Goal: Use online tool/utility

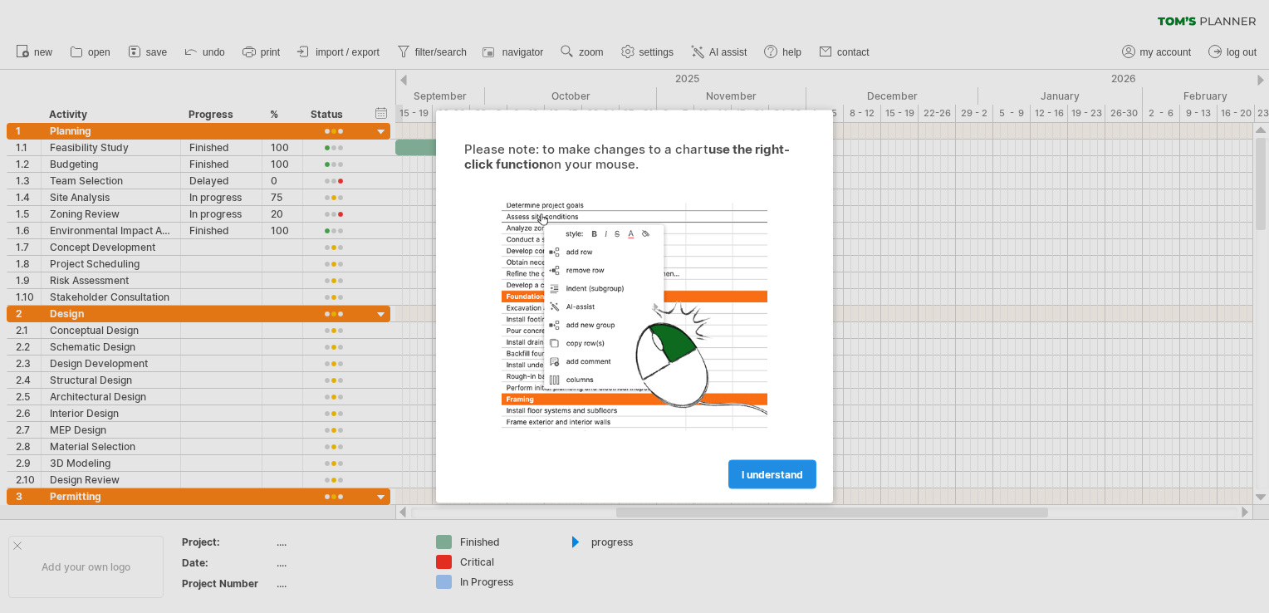
click at [764, 476] on span "I understand" at bounding box center [772, 474] width 61 height 12
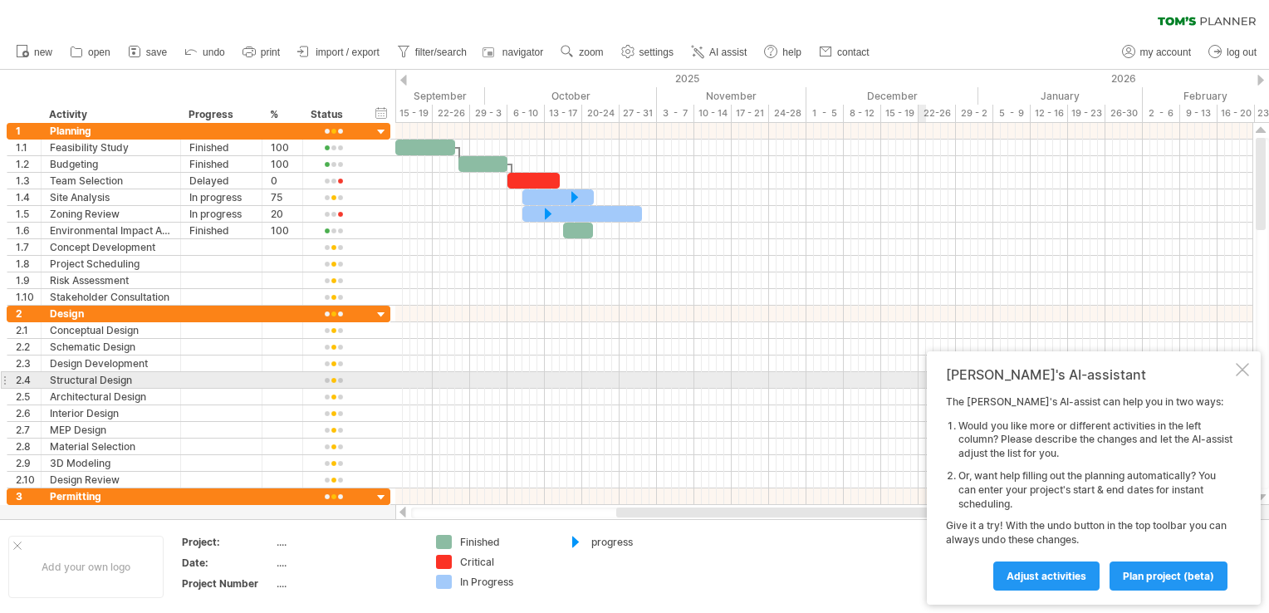
click at [1243, 374] on div at bounding box center [1242, 369] width 13 height 13
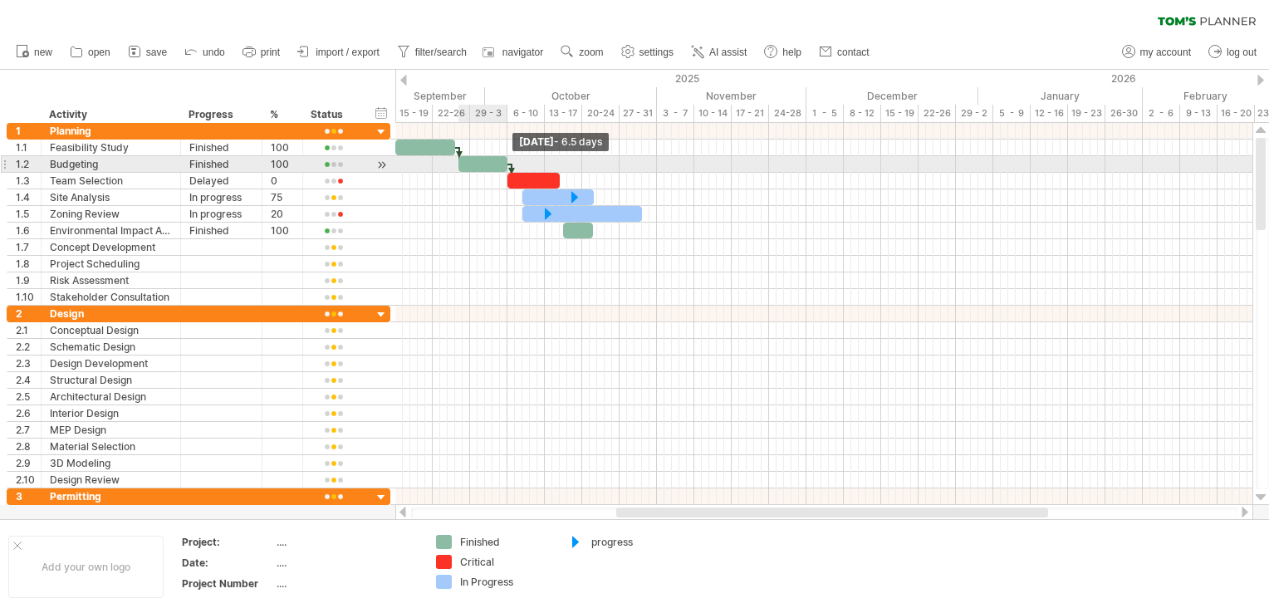
click at [505, 164] on span at bounding box center [507, 164] width 7 height 16
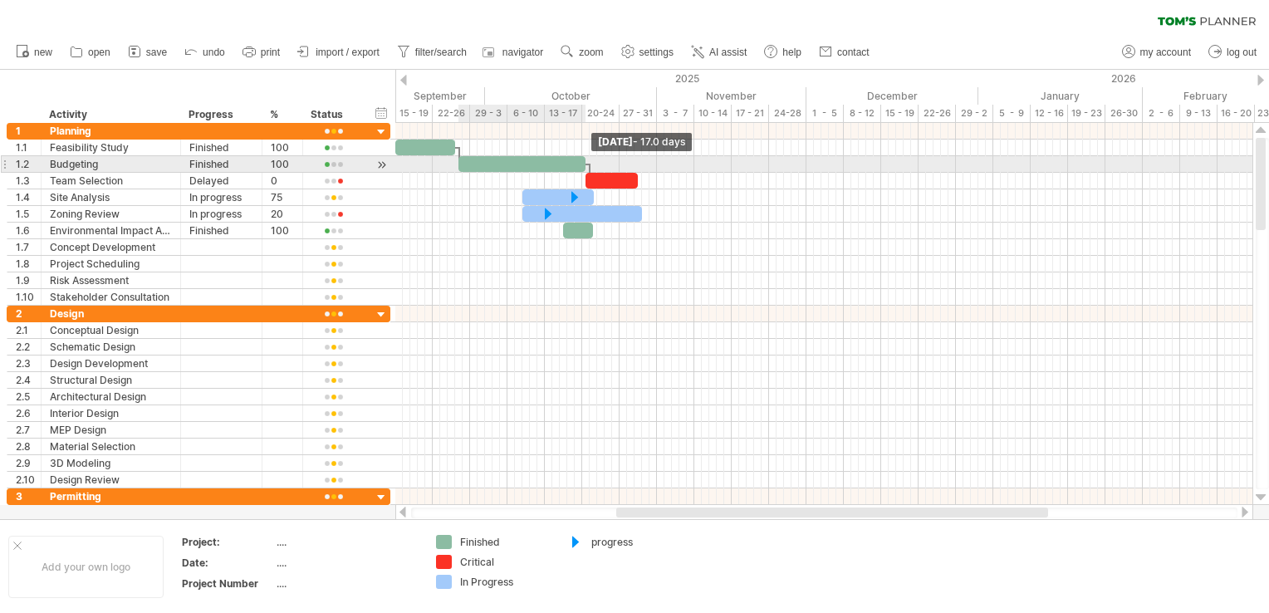
drag, startPoint x: 505, startPoint y: 164, endPoint x: 585, endPoint y: 164, distance: 79.7
click at [585, 164] on span at bounding box center [585, 164] width 7 height 16
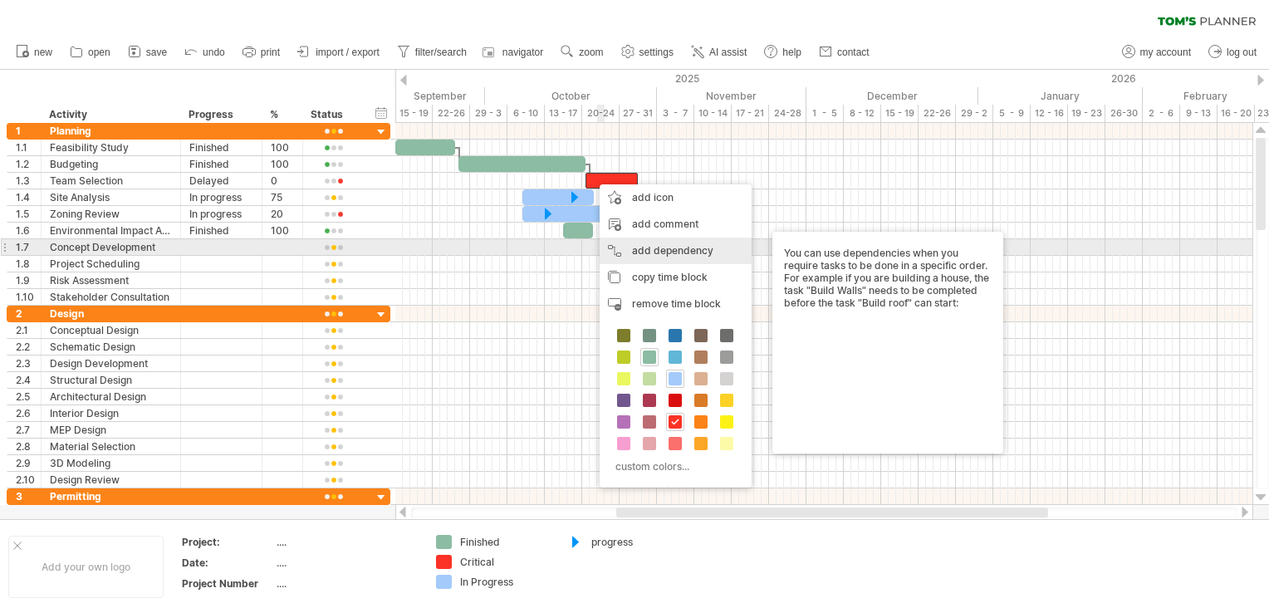
click at [664, 252] on div "add dependency You can use dependencies when you require tasks to be done in a …" at bounding box center [676, 251] width 152 height 27
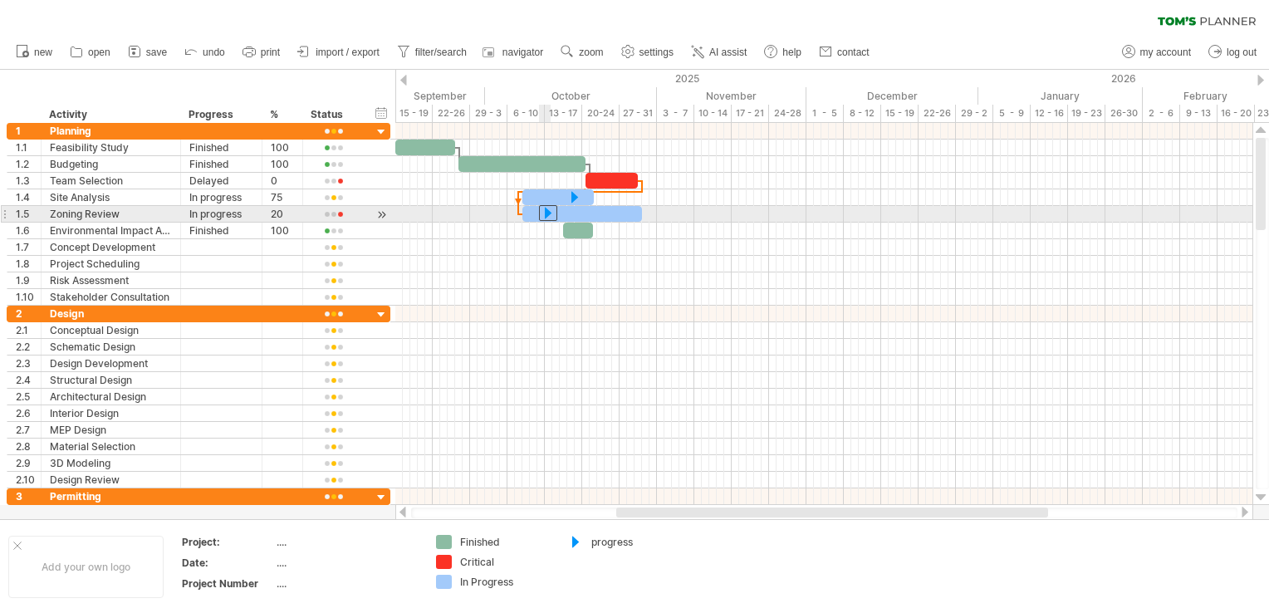
click at [546, 212] on div at bounding box center [548, 213] width 18 height 16
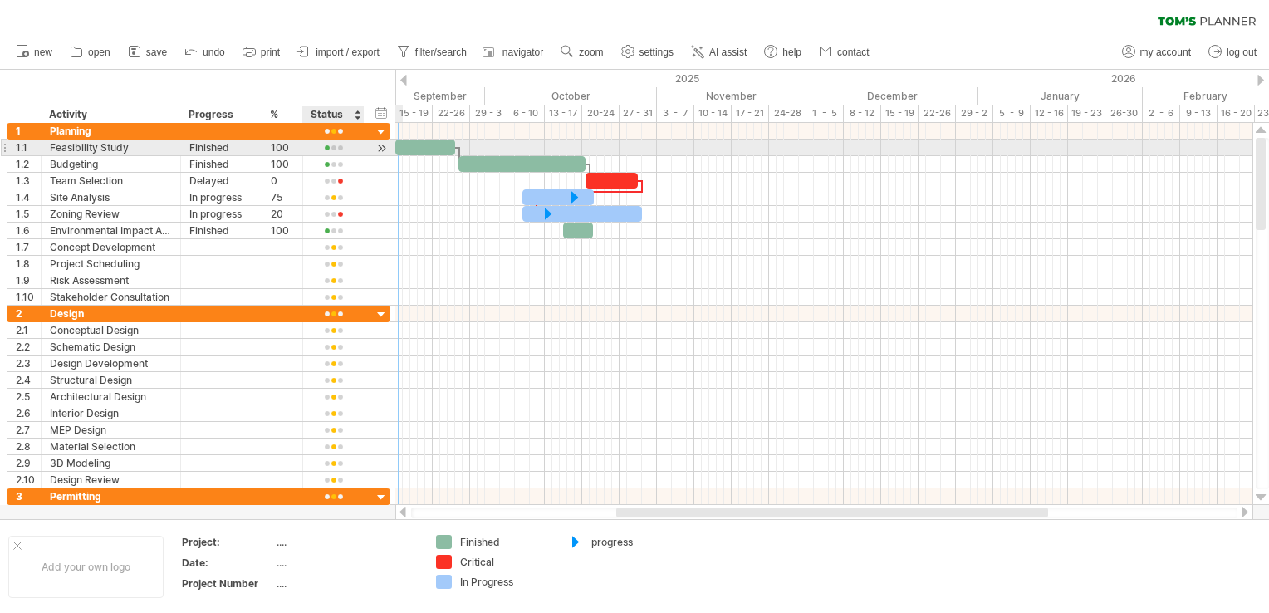
click at [347, 151] on div at bounding box center [333, 148] width 44 height 12
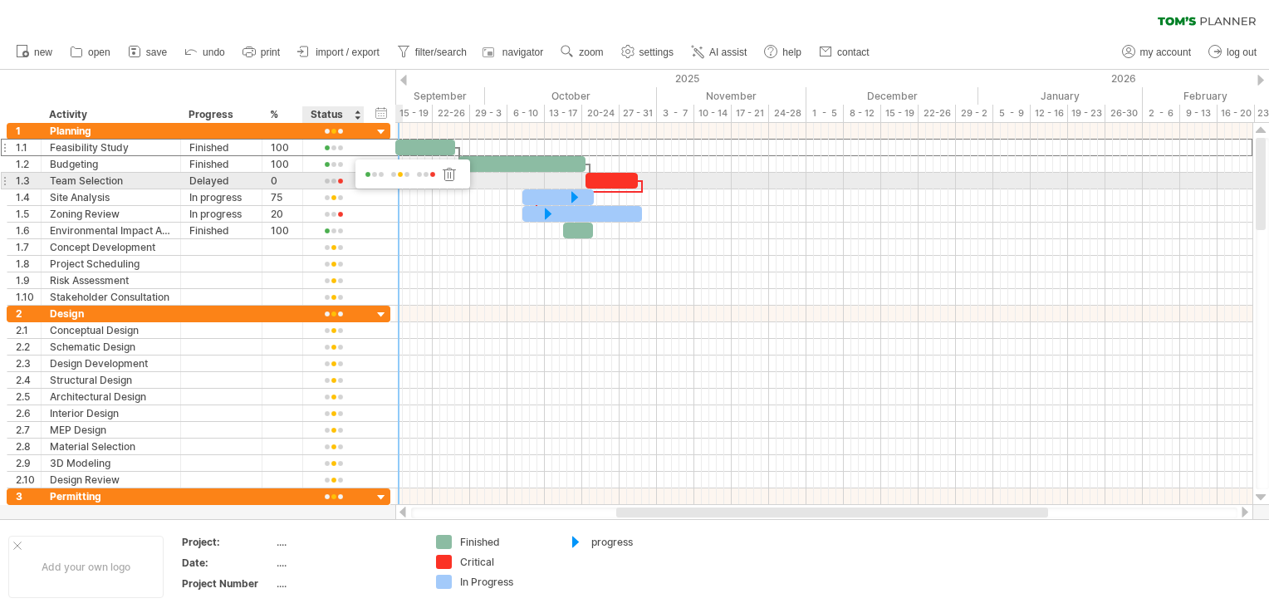
click at [419, 178] on span at bounding box center [425, 175] width 23 height 12
click at [385, 183] on div at bounding box center [382, 181] width 16 height 17
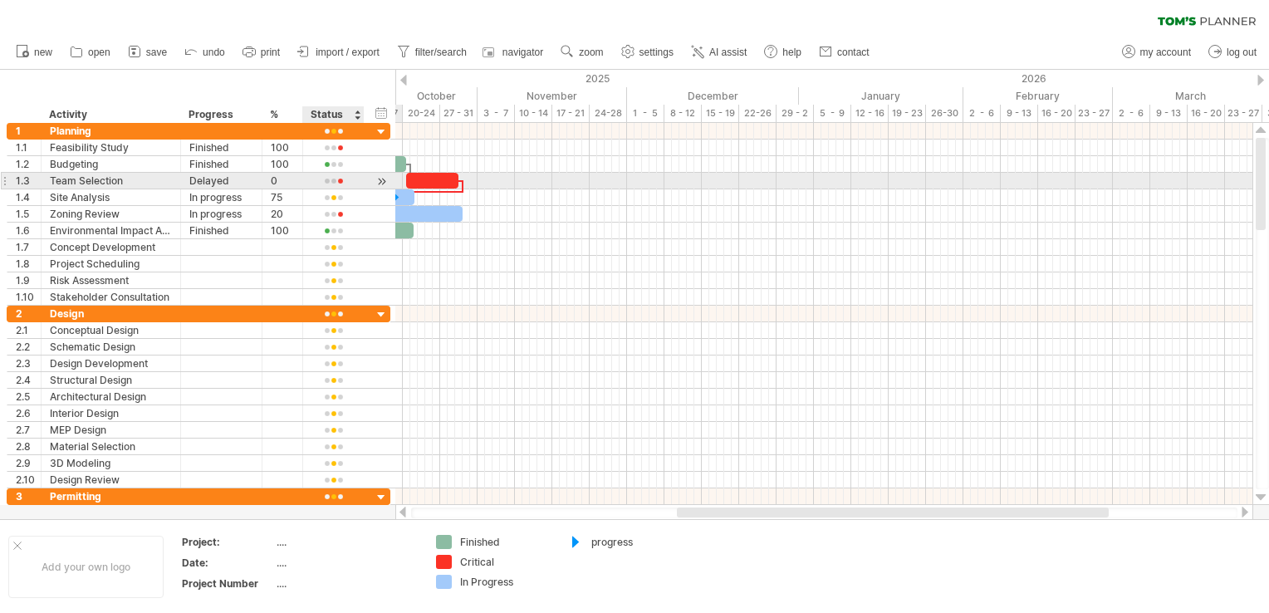
click at [385, 183] on div at bounding box center [382, 181] width 16 height 17
click at [345, 182] on div at bounding box center [333, 181] width 44 height 12
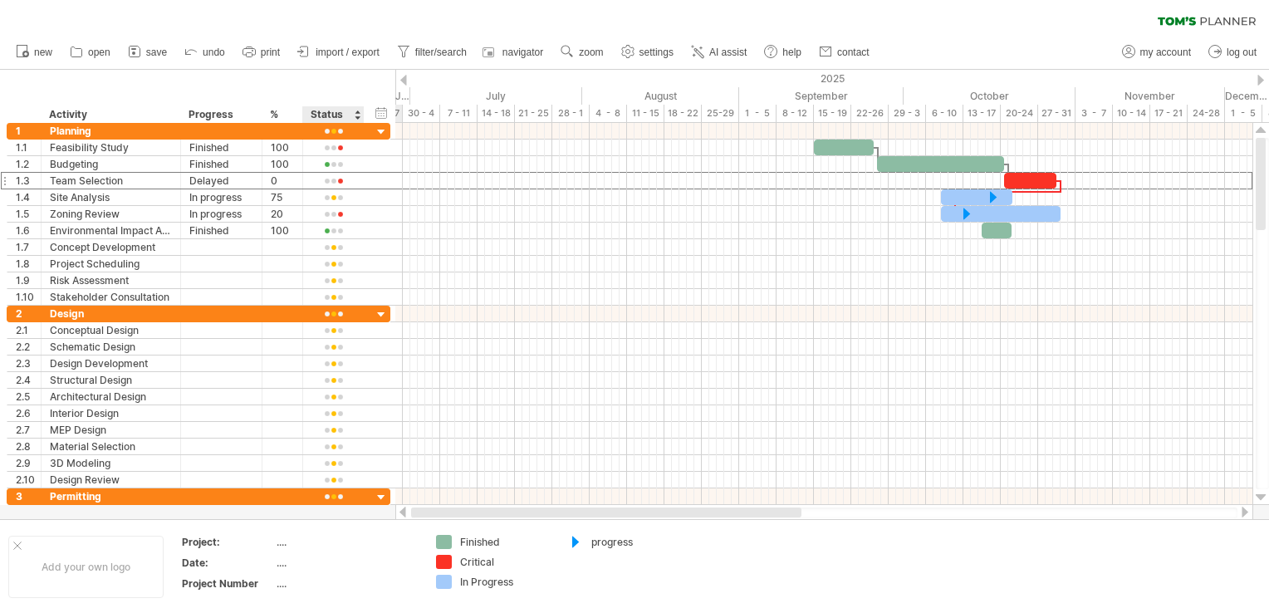
drag, startPoint x: 759, startPoint y: 510, endPoint x: 363, endPoint y: 510, distance: 396.1
click at [363, 510] on div "Trying to reach [DOMAIN_NAME] Connected again... 0% clear filter new 1" at bounding box center [634, 306] width 1269 height 613
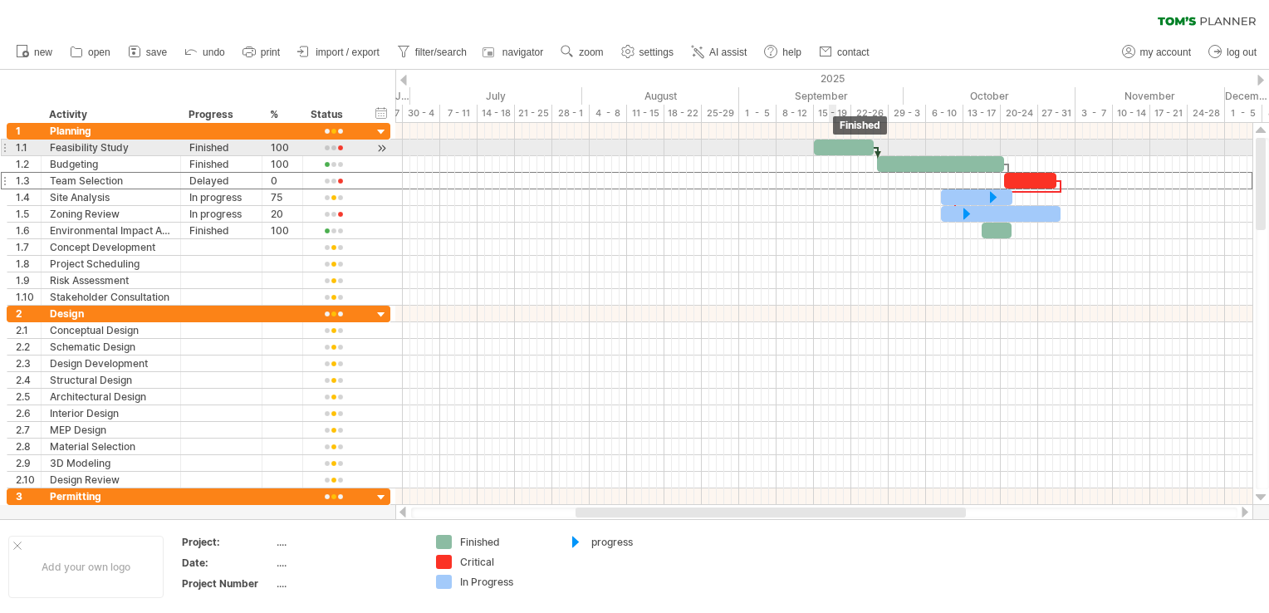
click at [830, 146] on div at bounding box center [844, 148] width 60 height 16
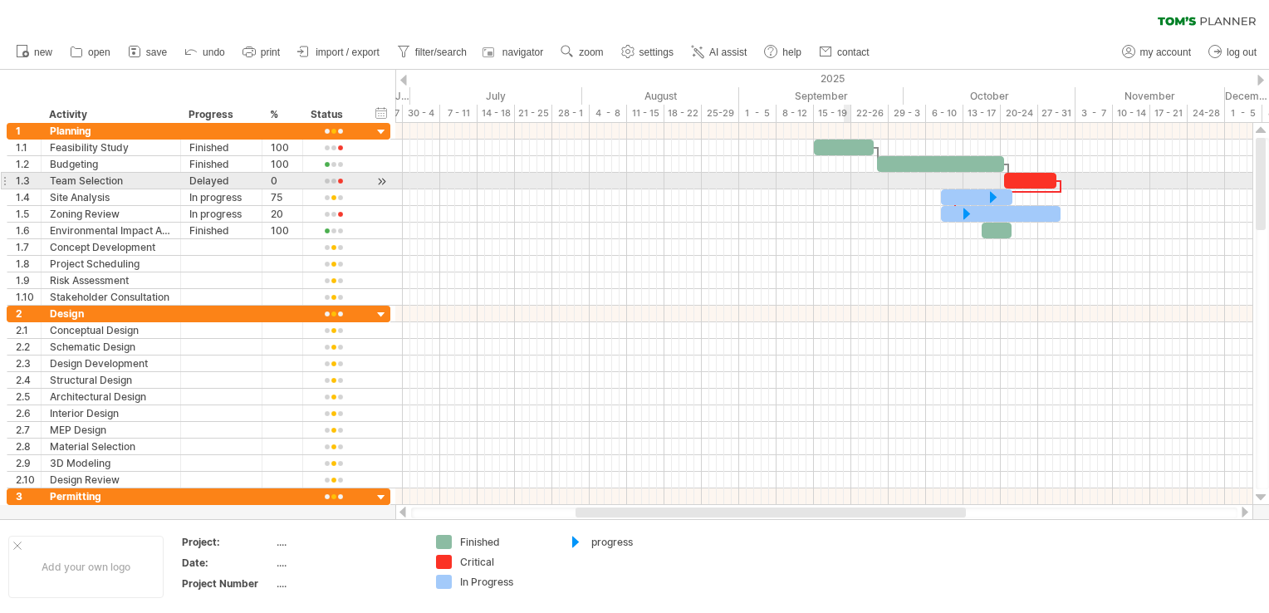
click at [845, 181] on div at bounding box center [823, 181] width 857 height 17
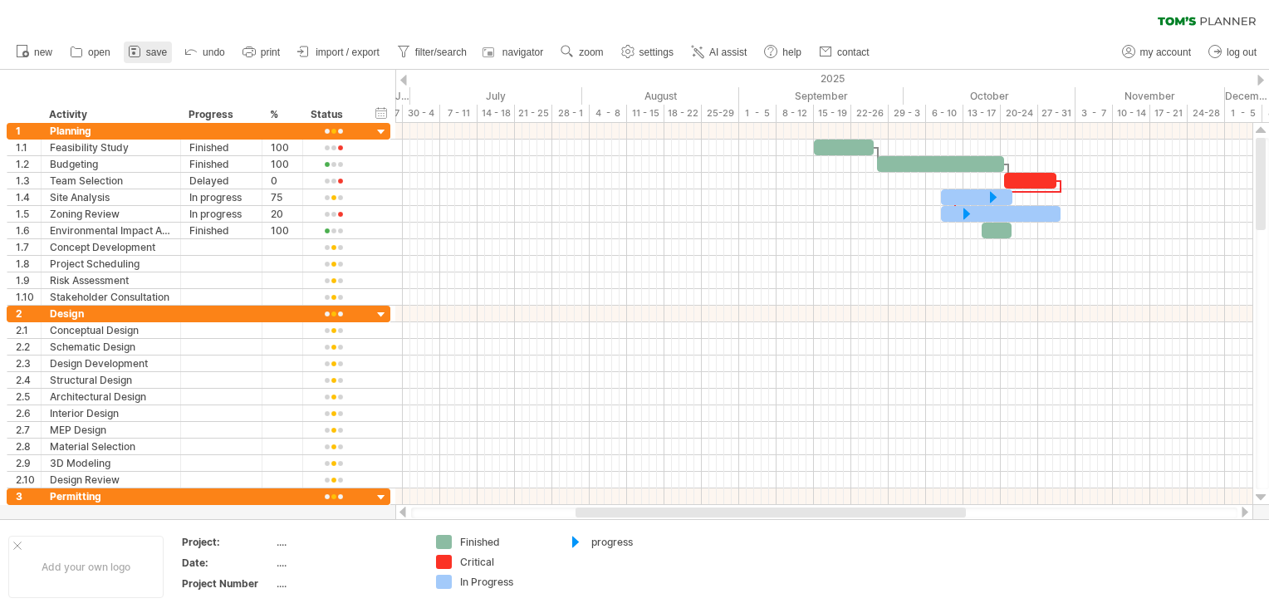
click at [159, 54] on span "save" at bounding box center [156, 53] width 21 height 12
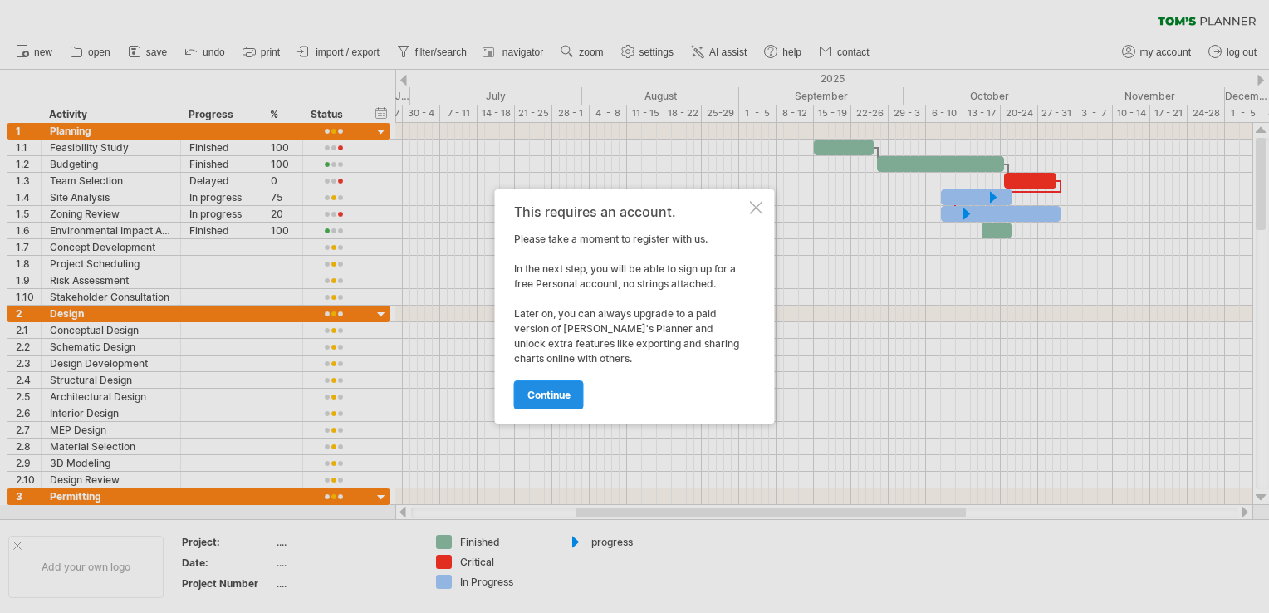
click at [561, 394] on span "continue" at bounding box center [548, 395] width 43 height 12
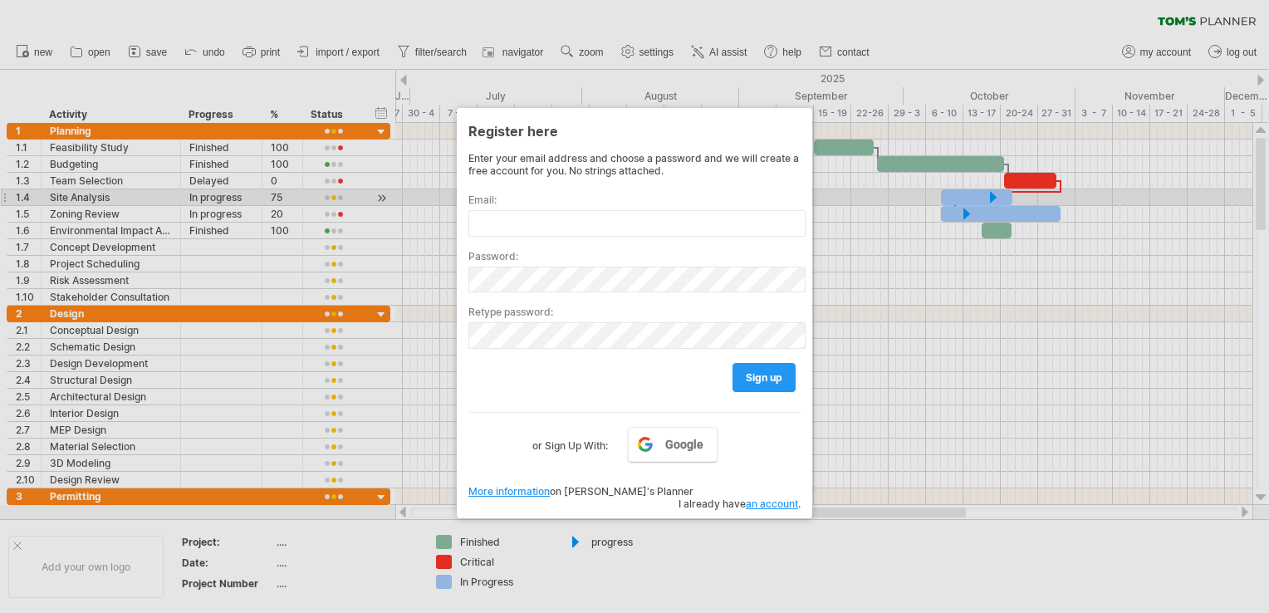
click at [900, 264] on div at bounding box center [634, 306] width 1269 height 613
